Goal: Connect with others: Establish contact or relationships with other users

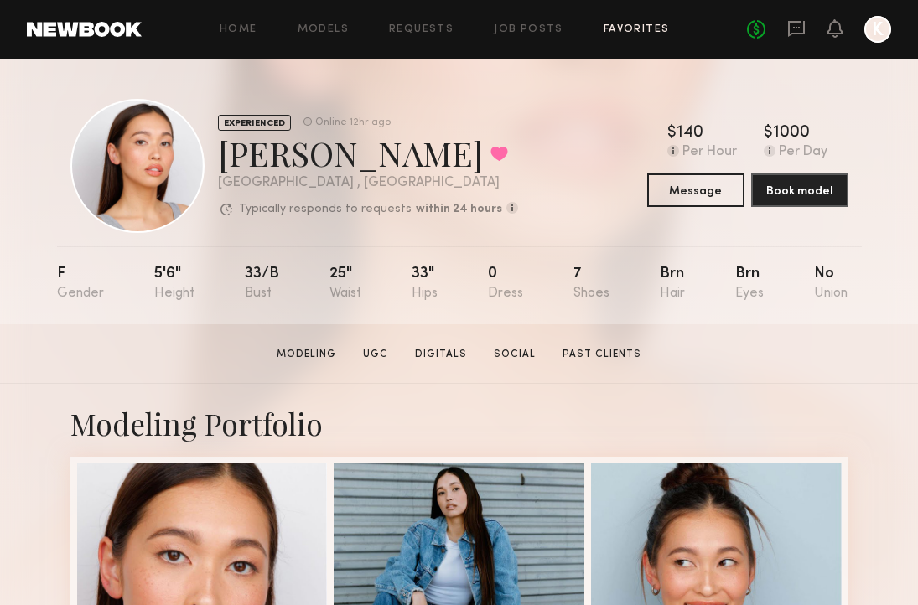
click at [628, 24] on link "Favorites" at bounding box center [636, 29] width 66 height 11
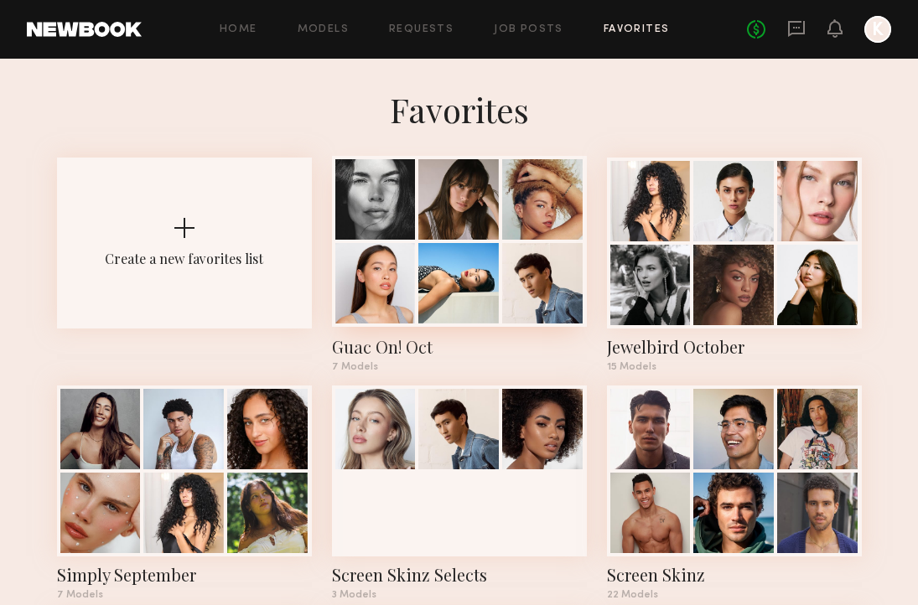
click at [482, 234] on div at bounding box center [458, 199] width 80 height 80
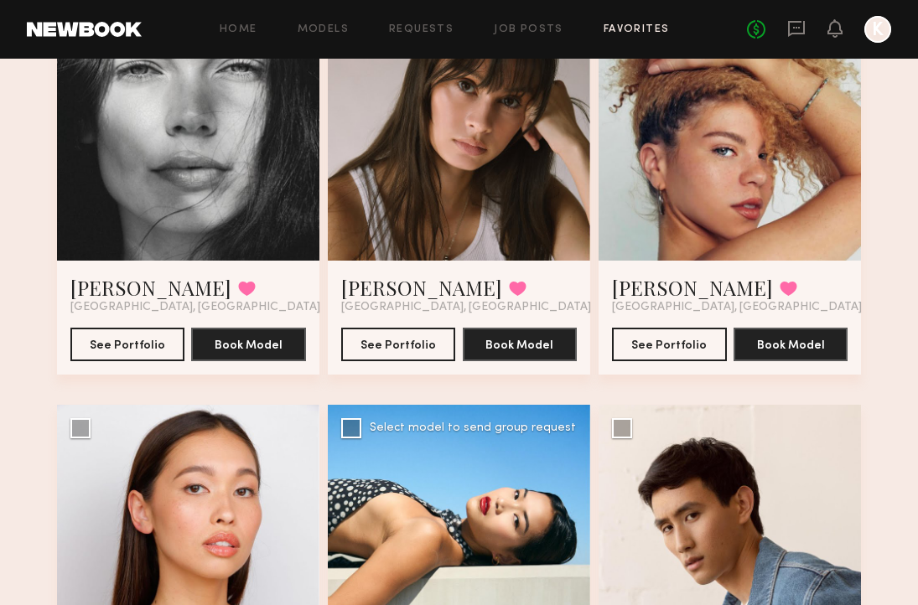
scroll to position [132, 0]
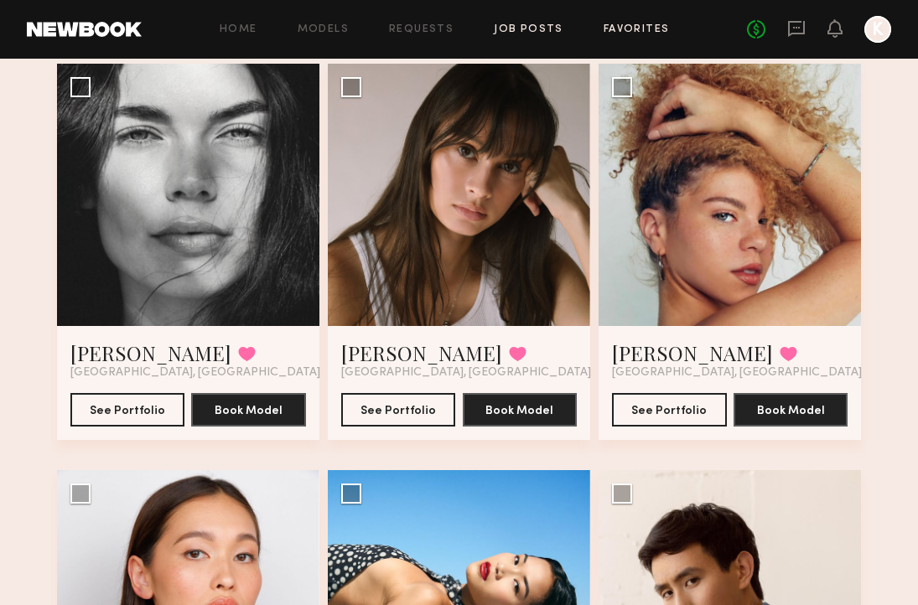
click at [526, 29] on link "Job Posts" at bounding box center [529, 29] width 70 height 11
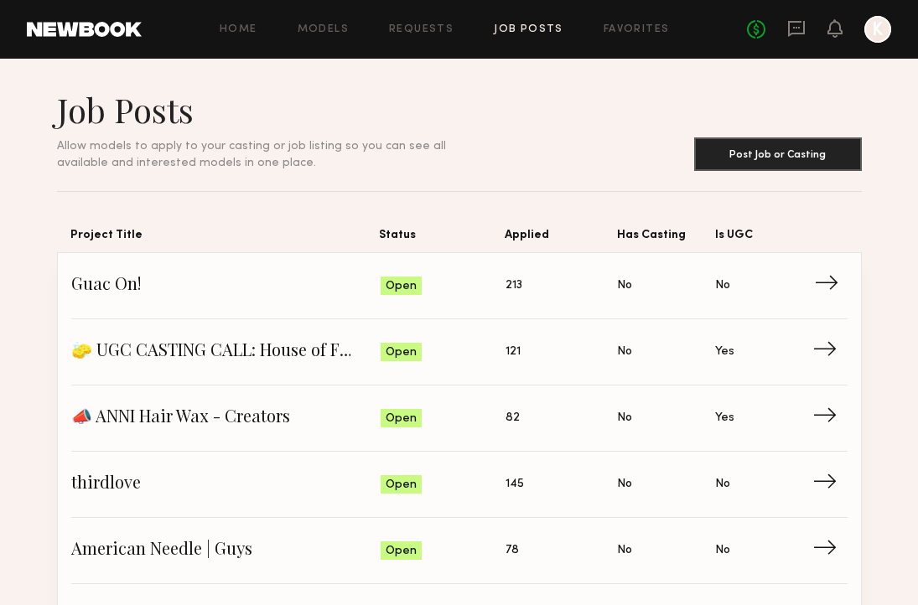
click at [505, 292] on span "Status: Open" at bounding box center [444, 285] width 126 height 25
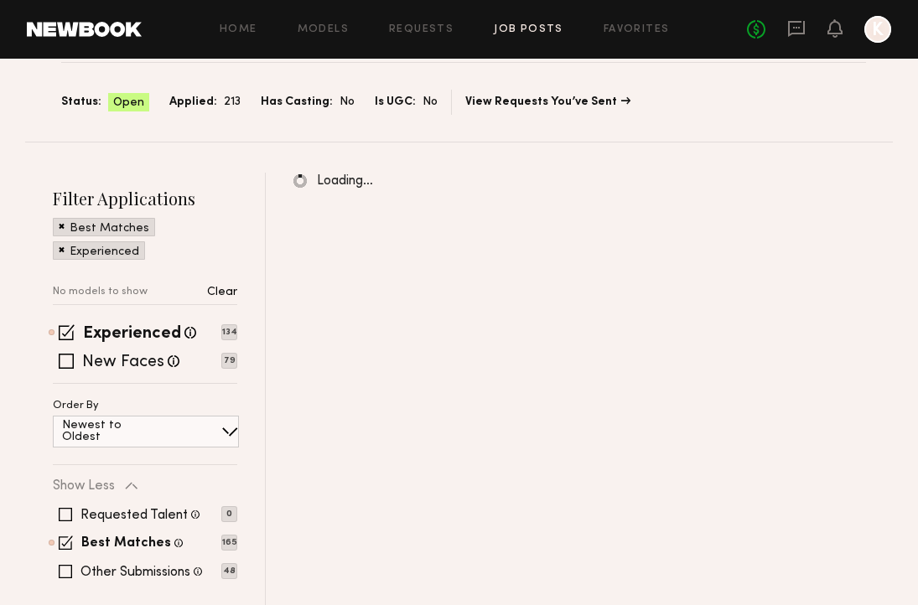
scroll to position [95, 0]
click at [66, 325] on span at bounding box center [67, 332] width 16 height 16
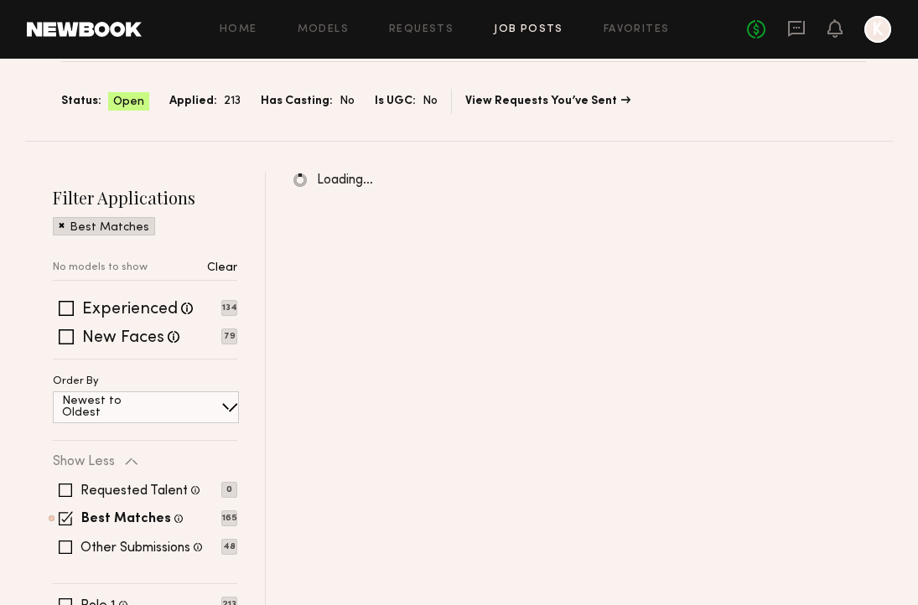
click at [65, 510] on div "Requested Talent Models you have reached out to with requests 0 Best Matches Mo…" at bounding box center [145, 519] width 184 height 101
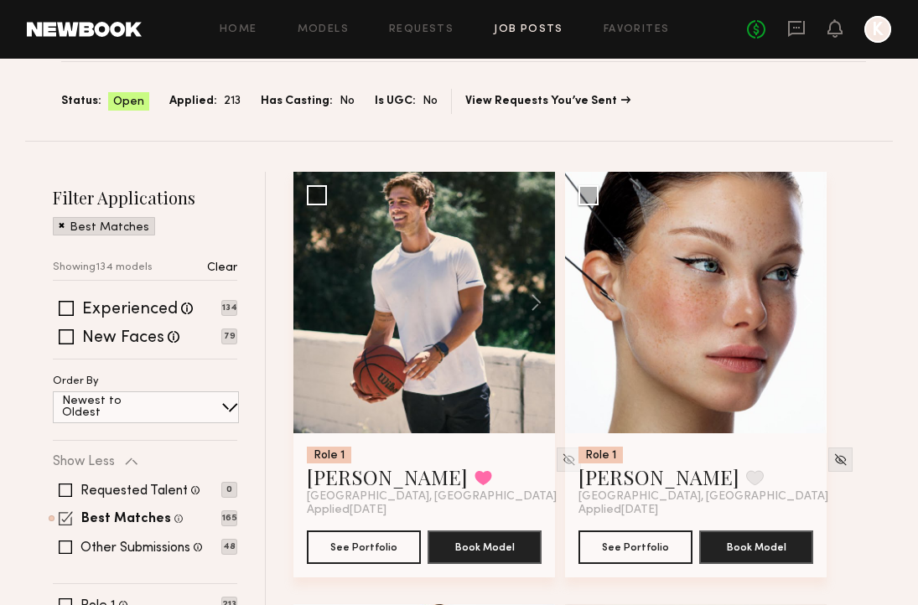
click at [66, 519] on span at bounding box center [66, 518] width 14 height 14
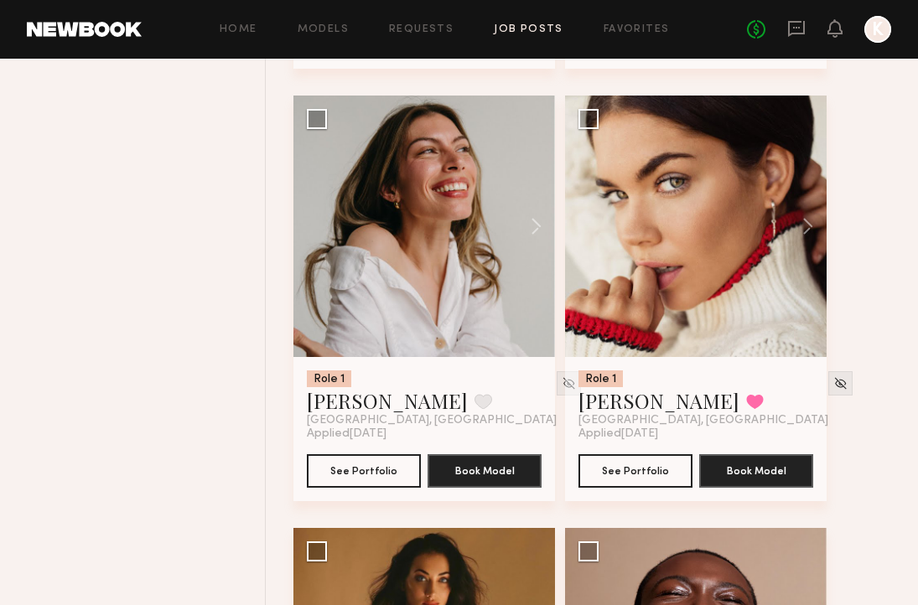
scroll to position [7958, 0]
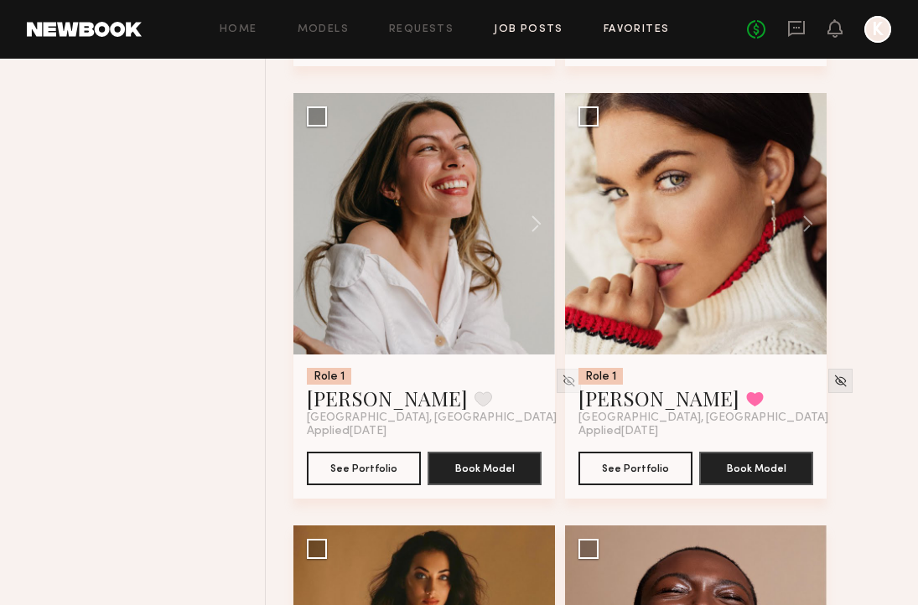
click at [641, 34] on link "Favorites" at bounding box center [636, 29] width 66 height 11
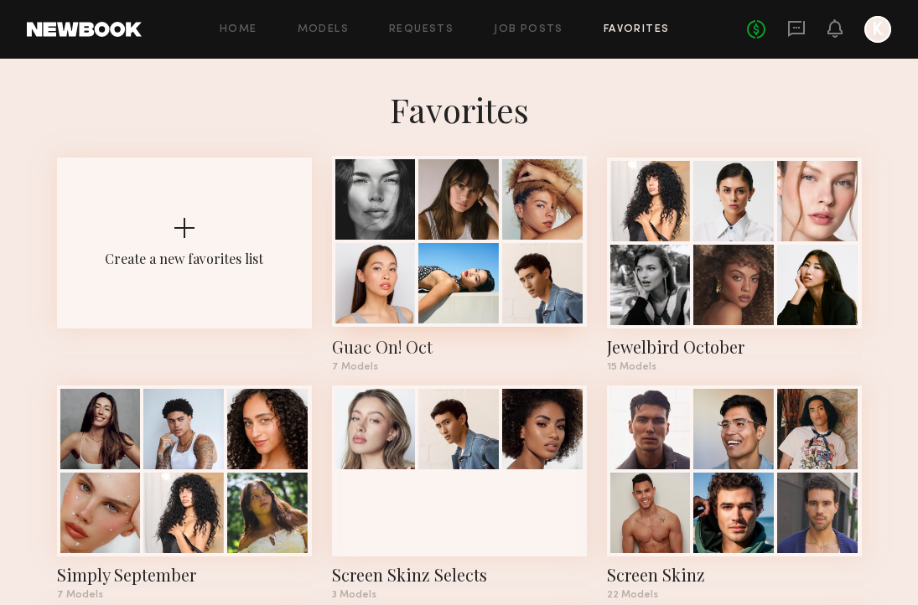
click at [505, 280] on div at bounding box center [542, 283] width 80 height 80
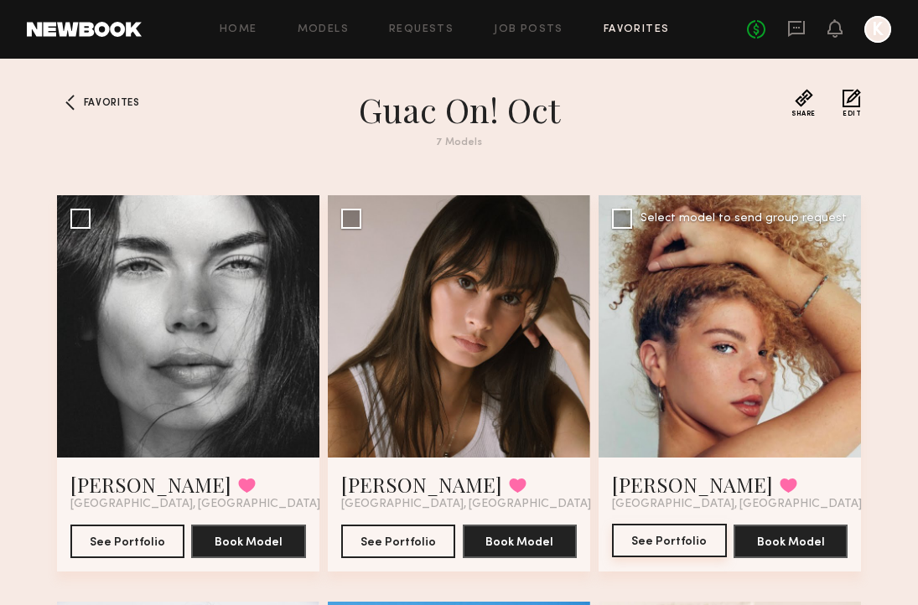
click at [659, 542] on button "See Portfolio" at bounding box center [669, 541] width 115 height 34
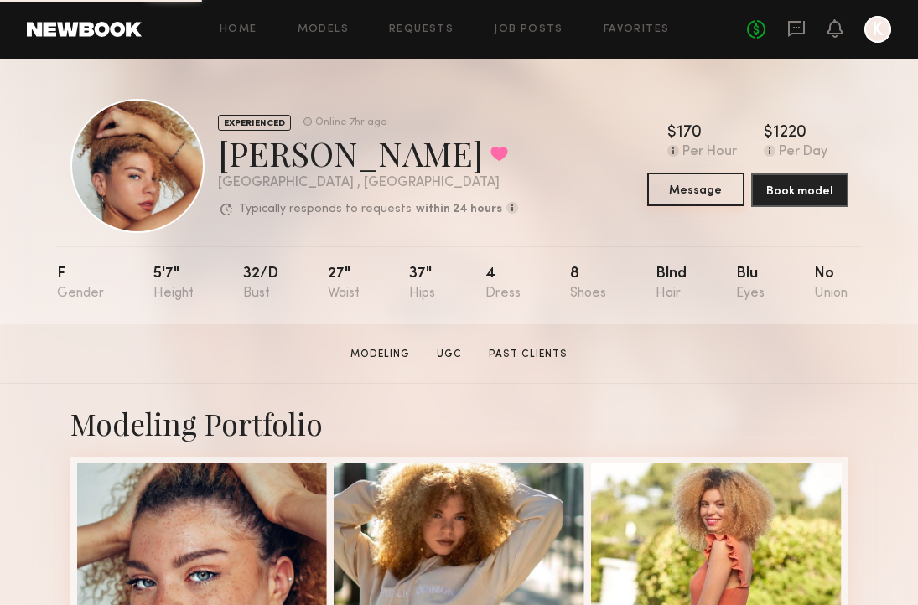
click at [691, 198] on button "Message" at bounding box center [695, 190] width 97 height 34
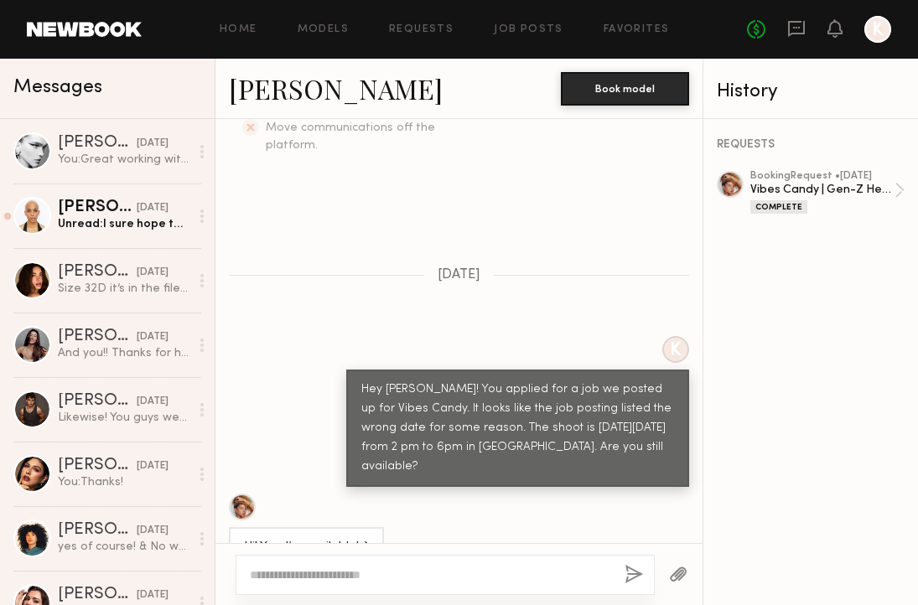
scroll to position [594, 0]
